Goal: Check status: Check status

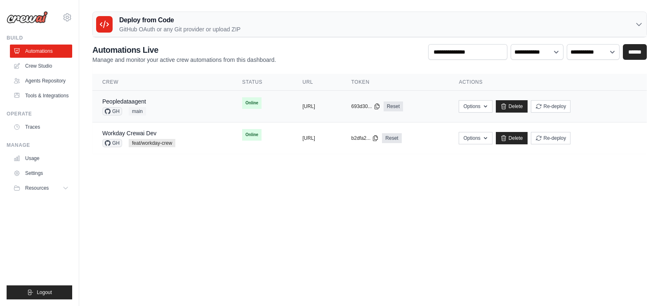
click at [204, 108] on td "Peopledataagent GH main" at bounding box center [162, 107] width 140 height 32
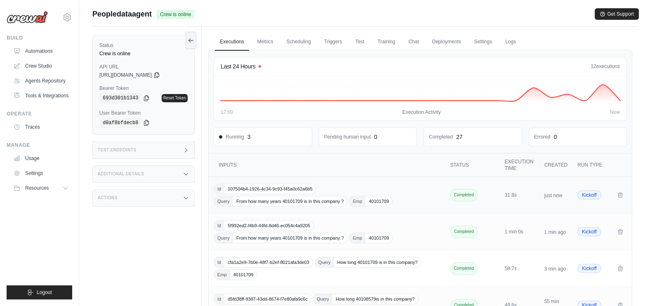
click at [410, 197] on div "Id 107504b4-1926-4c34-9c93-f45a0c62a6b5 Query From how many years 40101709 is i…" at bounding box center [328, 194] width 228 height 23
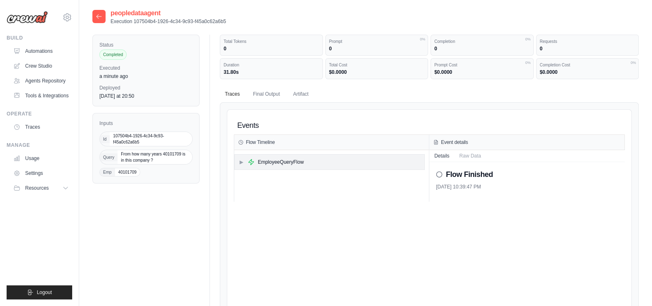
click at [241, 164] on span "▶" at bounding box center [241, 162] width 5 height 7
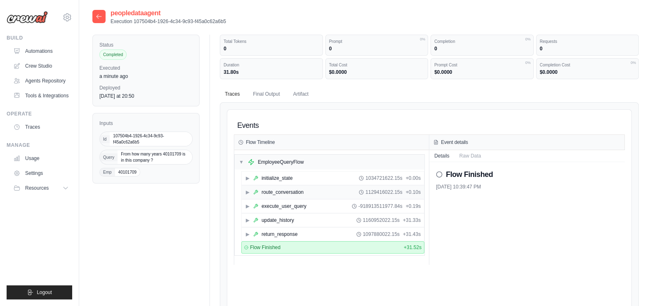
click at [246, 190] on span "▶" at bounding box center [247, 192] width 5 height 7
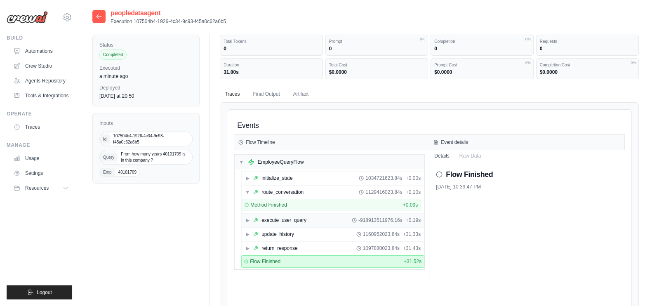
click at [249, 217] on span "▶" at bounding box center [247, 220] width 5 height 7
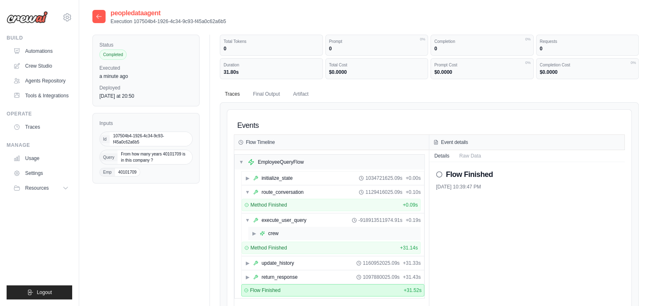
click at [254, 230] on span "▶" at bounding box center [254, 233] width 5 height 7
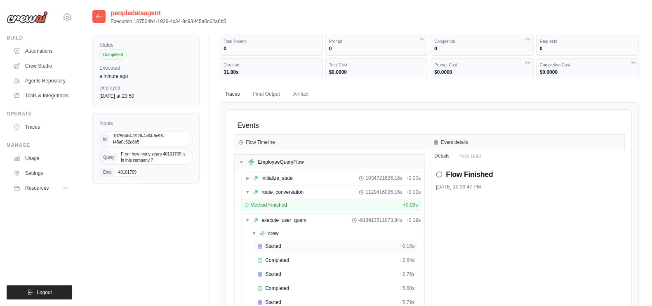
scroll to position [155, 0]
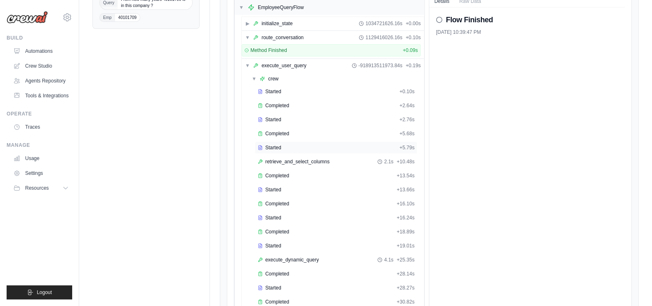
click at [282, 146] on div "Started" at bounding box center [327, 147] width 139 height 7
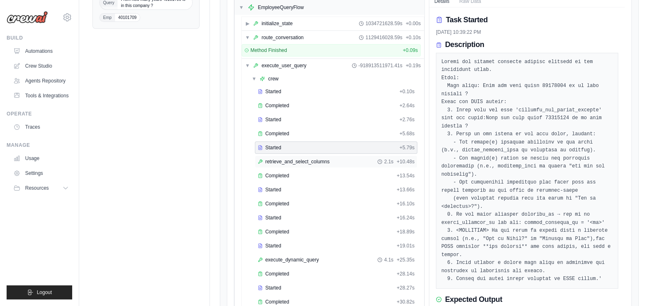
click at [335, 158] on div "retrieve_and_select_columns 2.1s + 10.48s" at bounding box center [336, 161] width 157 height 7
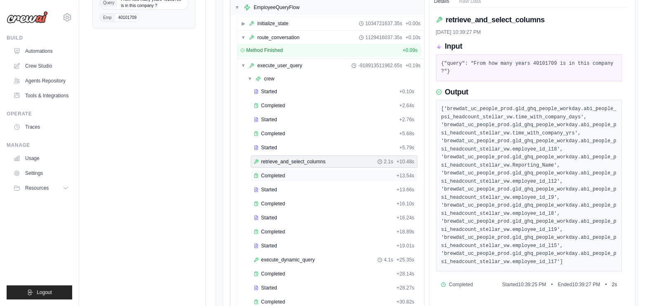
click at [315, 172] on div "Completed" at bounding box center [323, 175] width 139 height 7
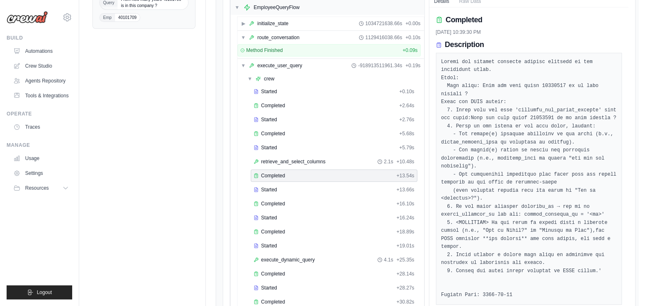
scroll to position [309, 0]
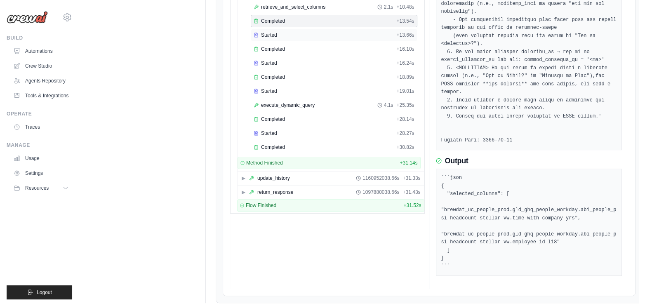
click at [290, 33] on div "Started" at bounding box center [323, 35] width 139 height 7
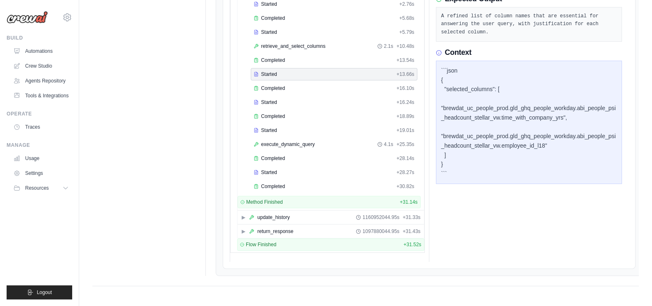
scroll to position [266, 0]
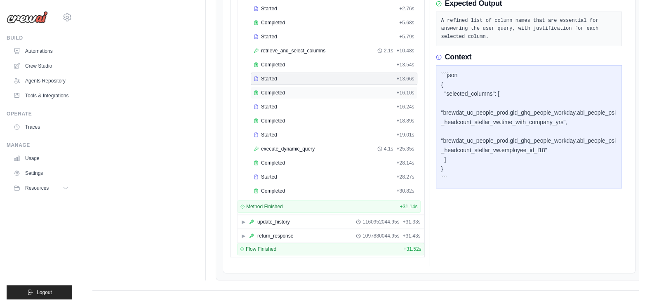
click at [275, 89] on span "Completed" at bounding box center [273, 92] width 24 height 7
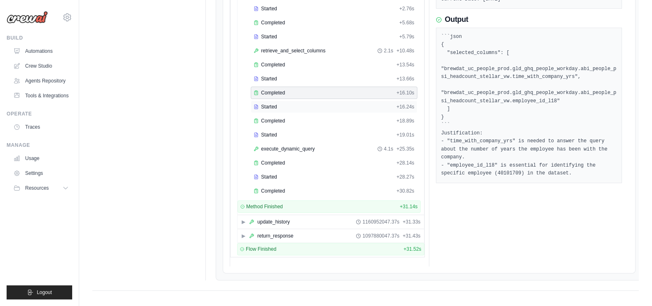
click at [276, 107] on span "Started" at bounding box center [269, 106] width 16 height 7
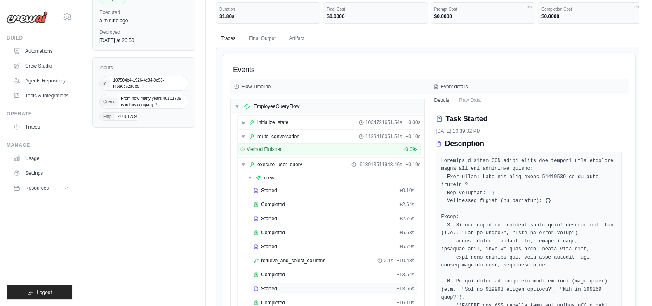
scroll to position [210, 0]
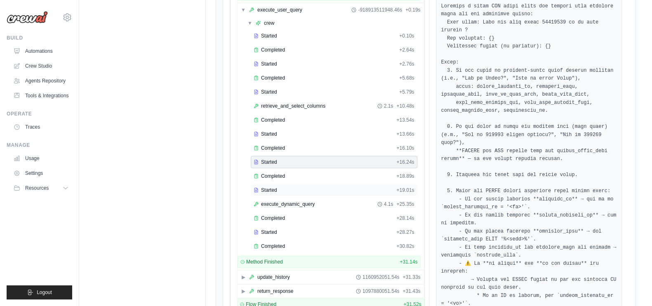
click at [310, 188] on div "Started" at bounding box center [323, 190] width 139 height 7
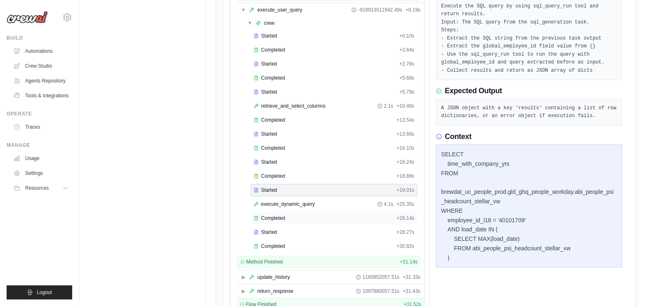
click at [303, 215] on div "Completed" at bounding box center [323, 218] width 139 height 7
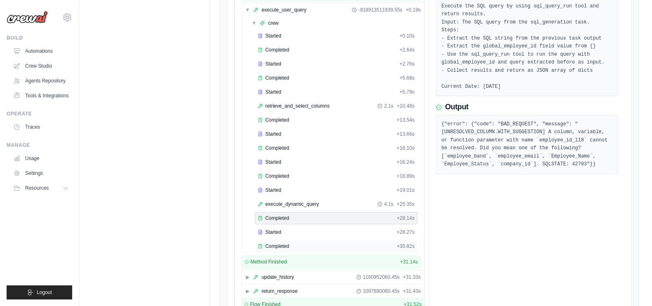
click at [289, 243] on div "Completed" at bounding box center [326, 246] width 136 height 7
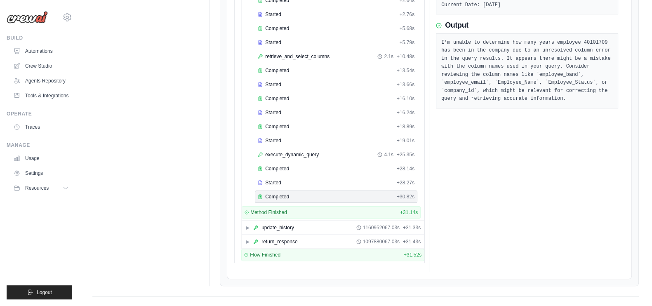
scroll to position [266, 0]
